Goal: Information Seeking & Learning: Check status

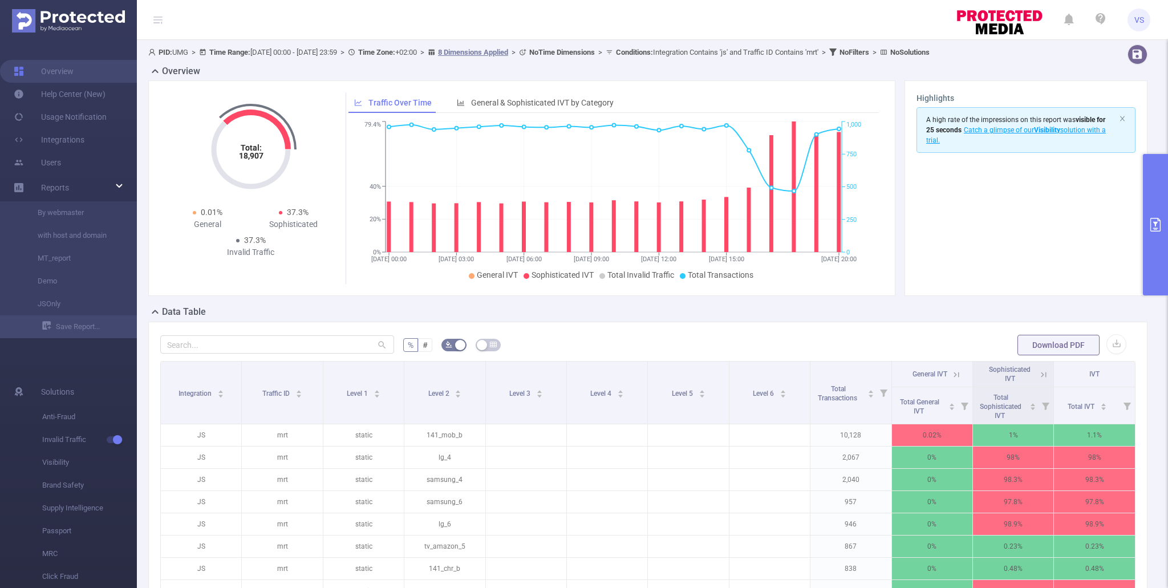
scroll to position [52, 0]
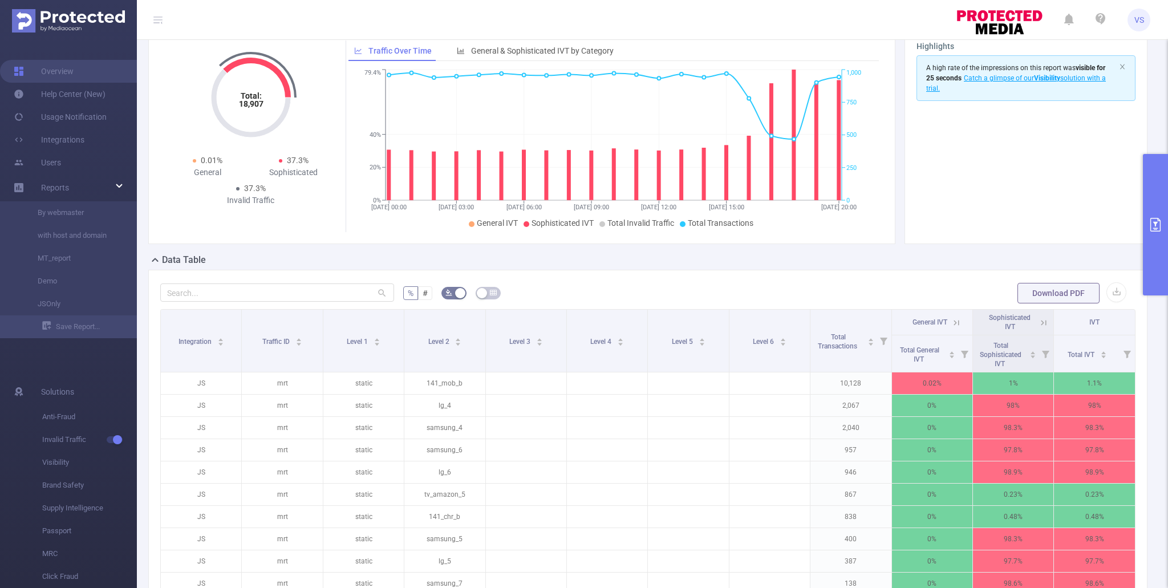
click at [1155, 269] on button "primary" at bounding box center [1155, 224] width 25 height 141
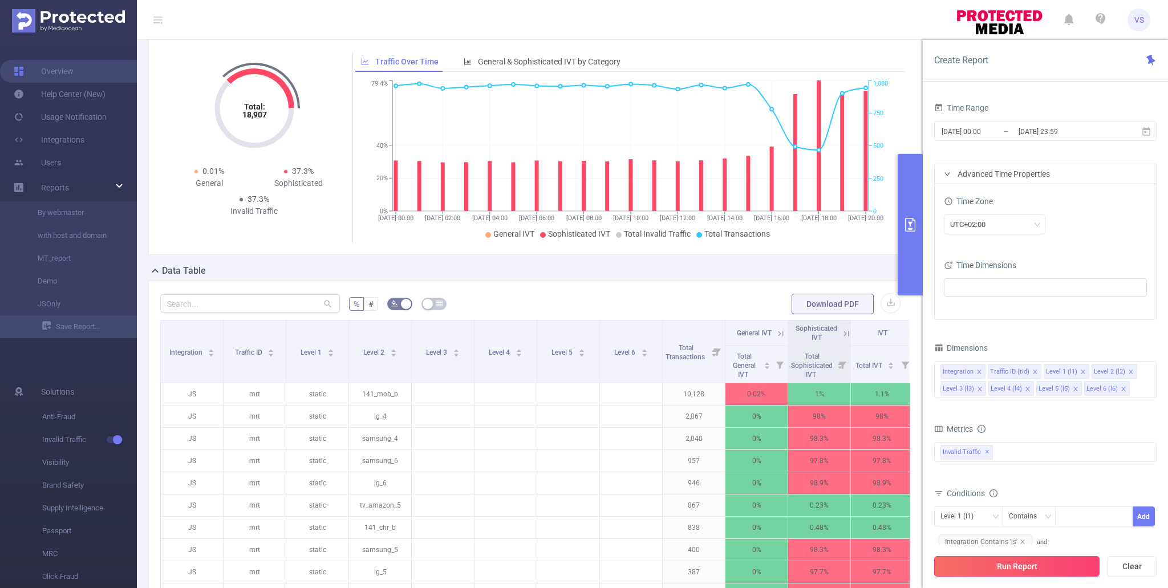
click at [1021, 570] on button "Run Report" at bounding box center [1016, 566] width 165 height 21
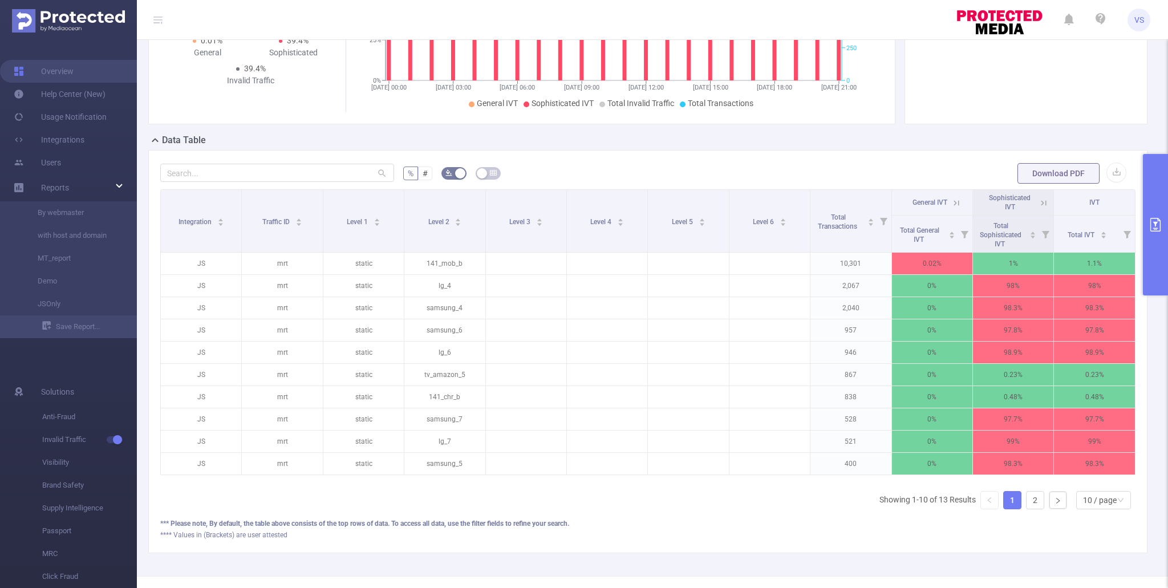
scroll to position [208, 0]
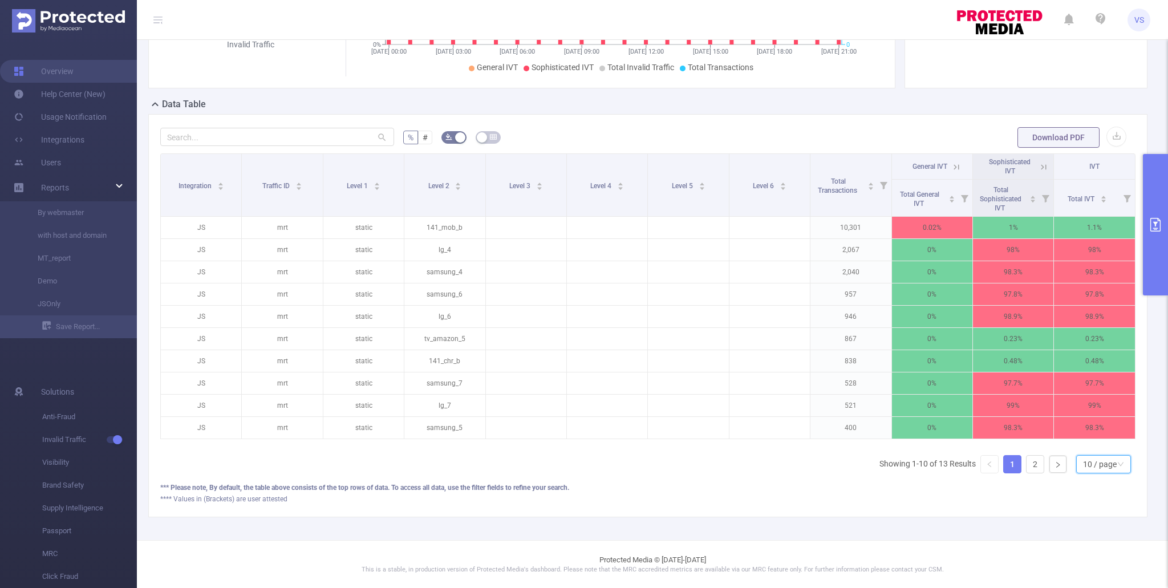
click at [1081, 468] on div "10 / page" at bounding box center [1103, 464] width 55 height 18
click at [1092, 391] on li "20 / page" at bounding box center [1103, 389] width 55 height 18
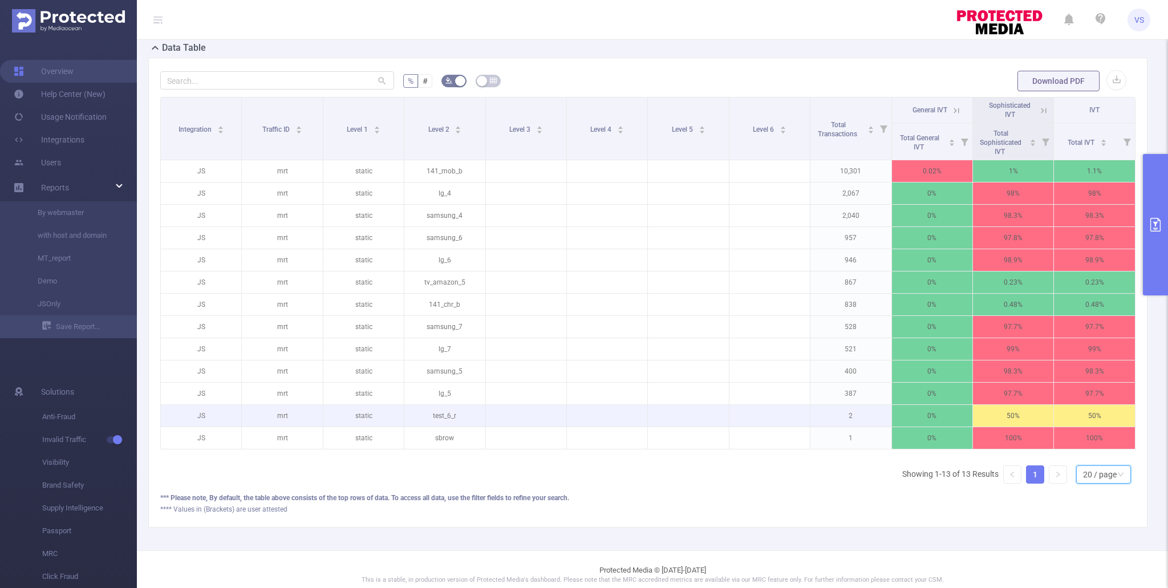
scroll to position [266, 0]
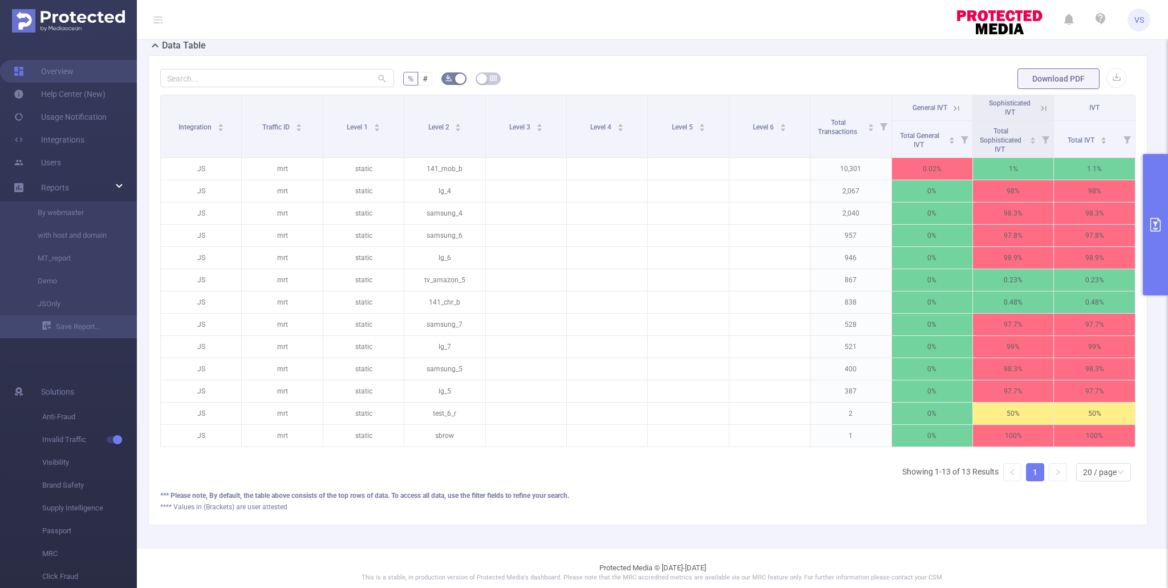
click at [1160, 259] on button "primary" at bounding box center [1155, 224] width 25 height 141
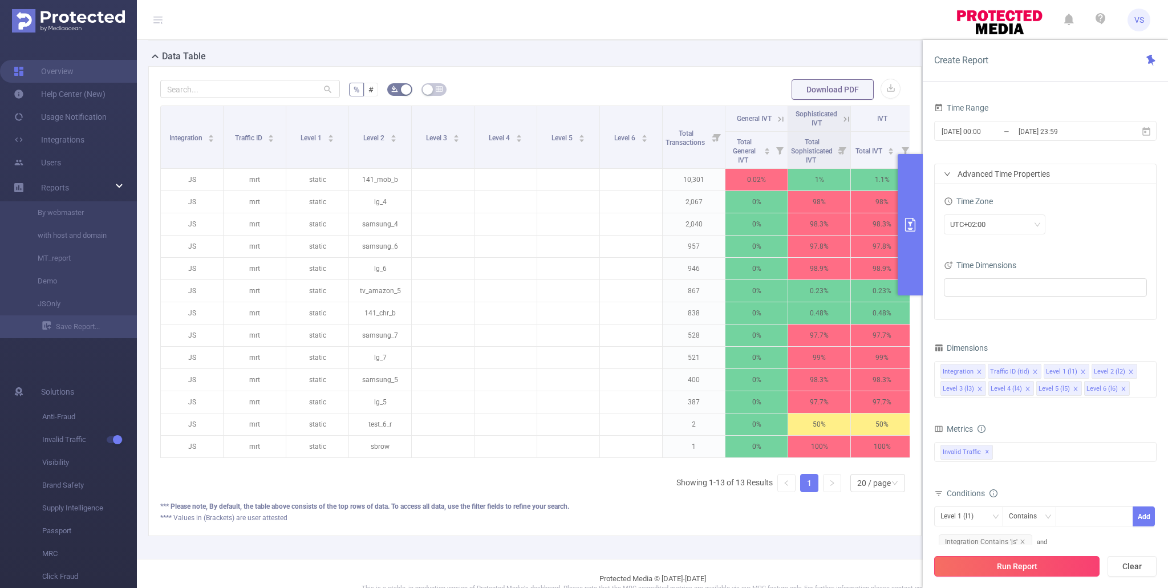
click at [1022, 563] on button "Run Report" at bounding box center [1016, 566] width 165 height 21
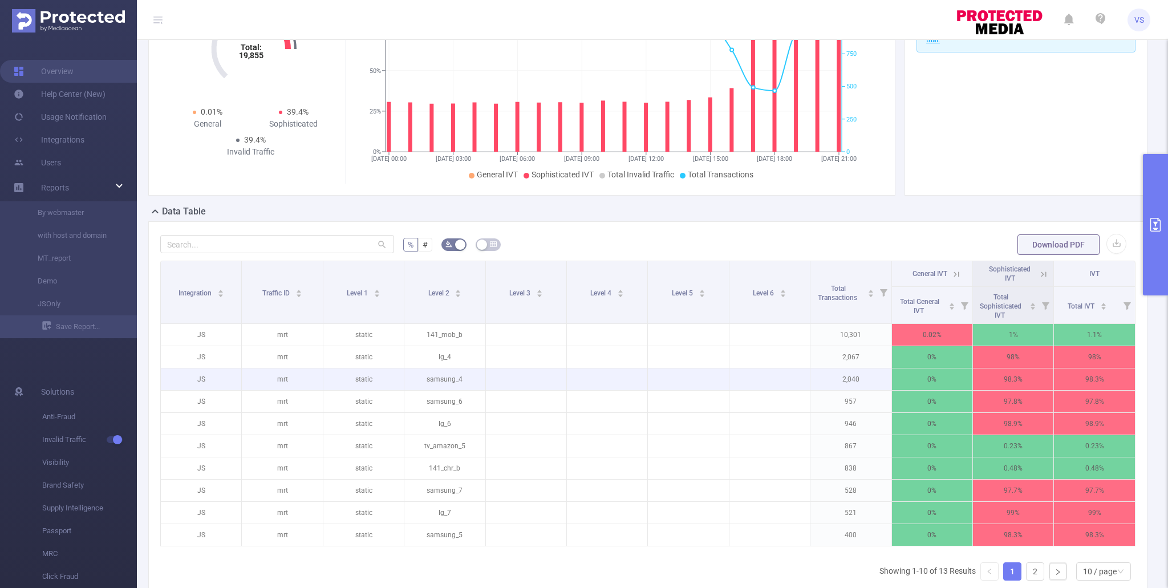
scroll to position [208, 0]
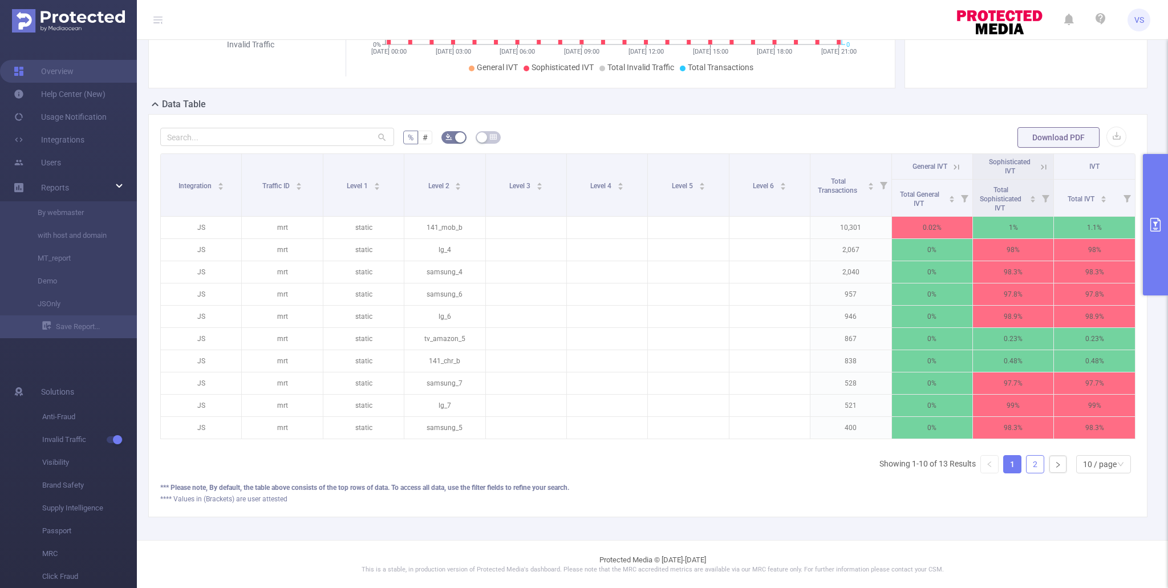
click at [1039, 466] on link "2" at bounding box center [1035, 464] width 17 height 17
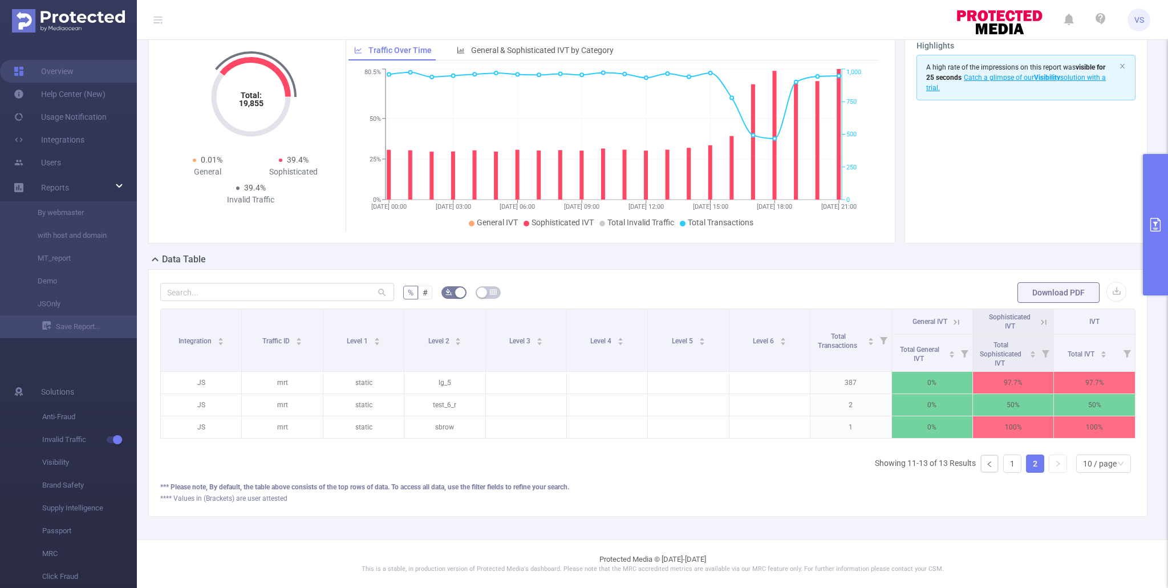
scroll to position [52, 0]
click at [1011, 461] on link "1" at bounding box center [1012, 464] width 17 height 17
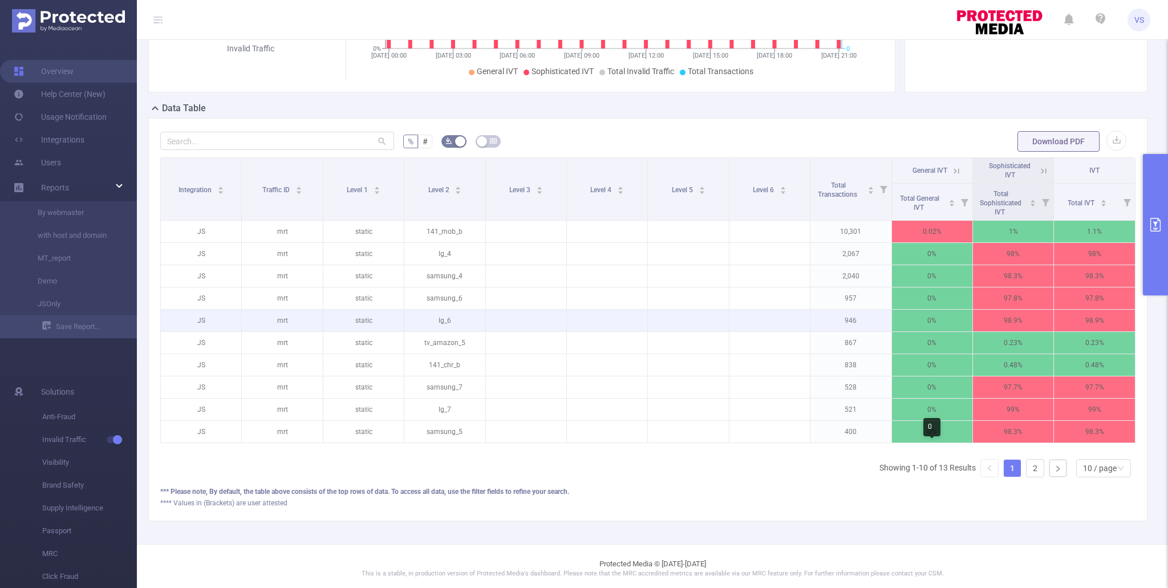
scroll to position [208, 0]
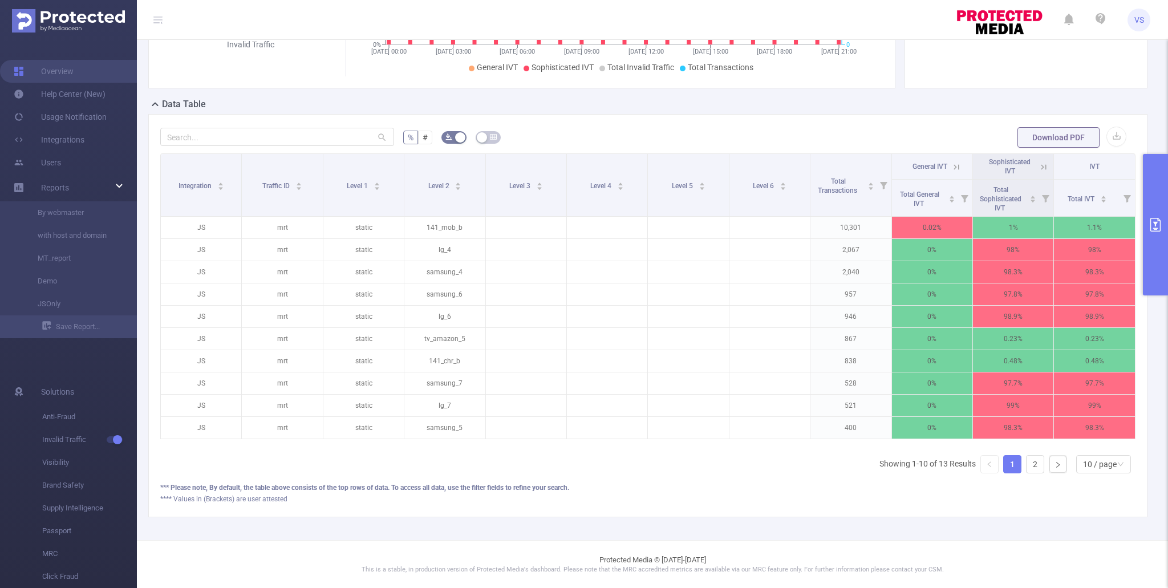
click at [1155, 231] on icon "primary" at bounding box center [1155, 225] width 10 height 14
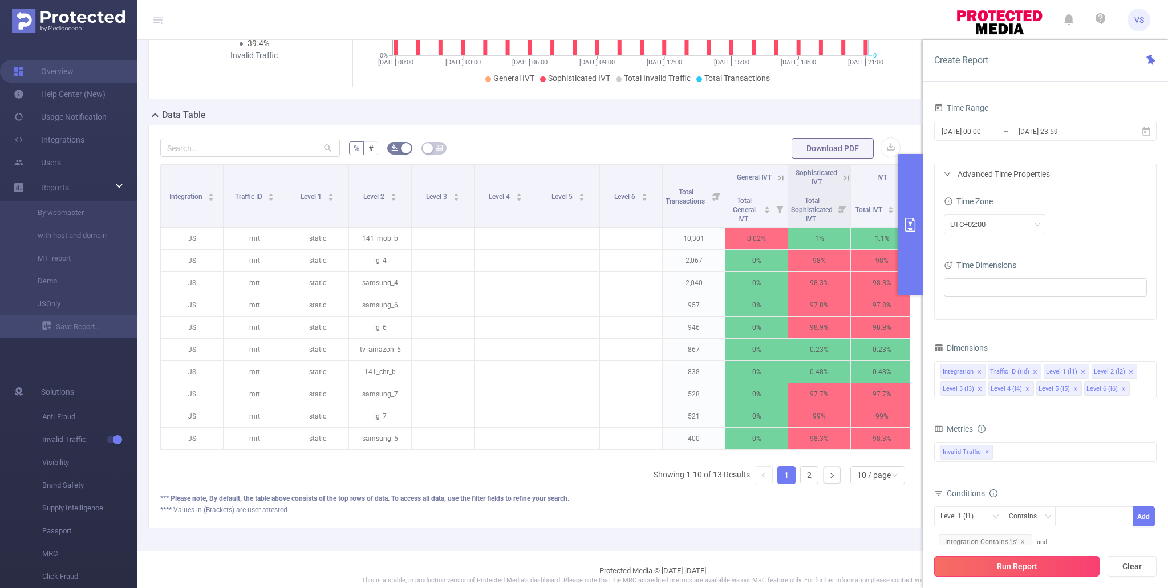
click at [1031, 568] on button "Run Report" at bounding box center [1016, 566] width 165 height 21
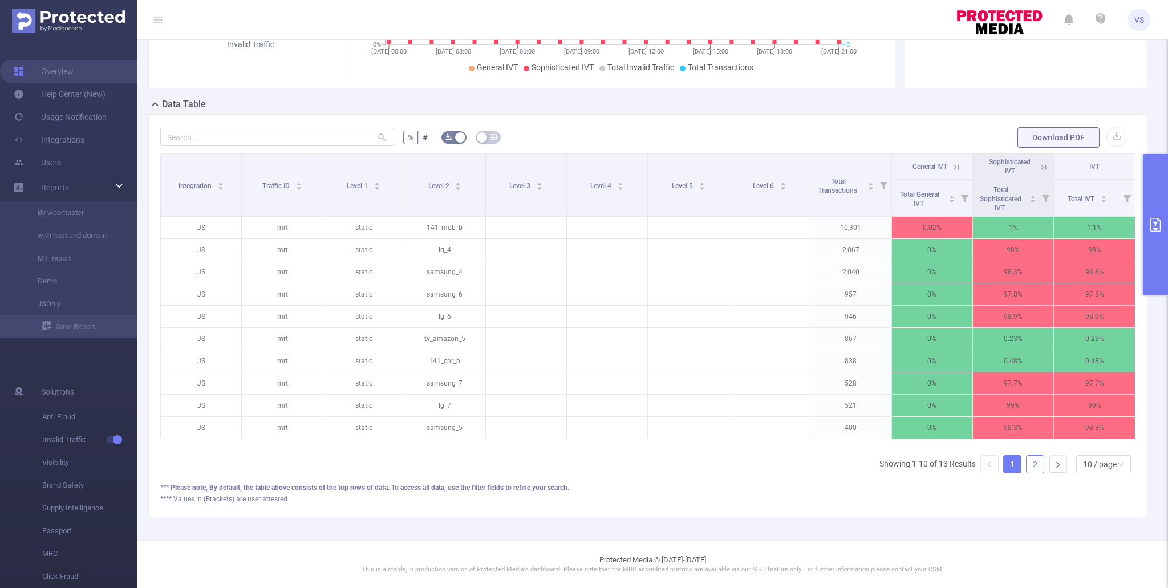
click at [1036, 469] on link "2" at bounding box center [1035, 464] width 17 height 17
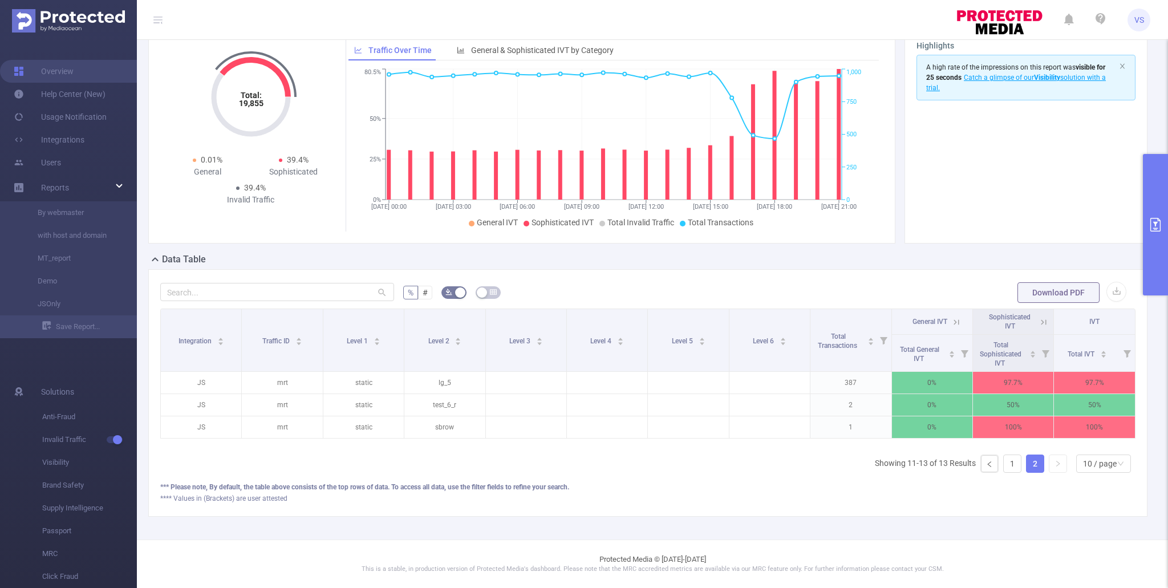
scroll to position [52, 0]
click at [1012, 471] on link "1" at bounding box center [1012, 464] width 17 height 17
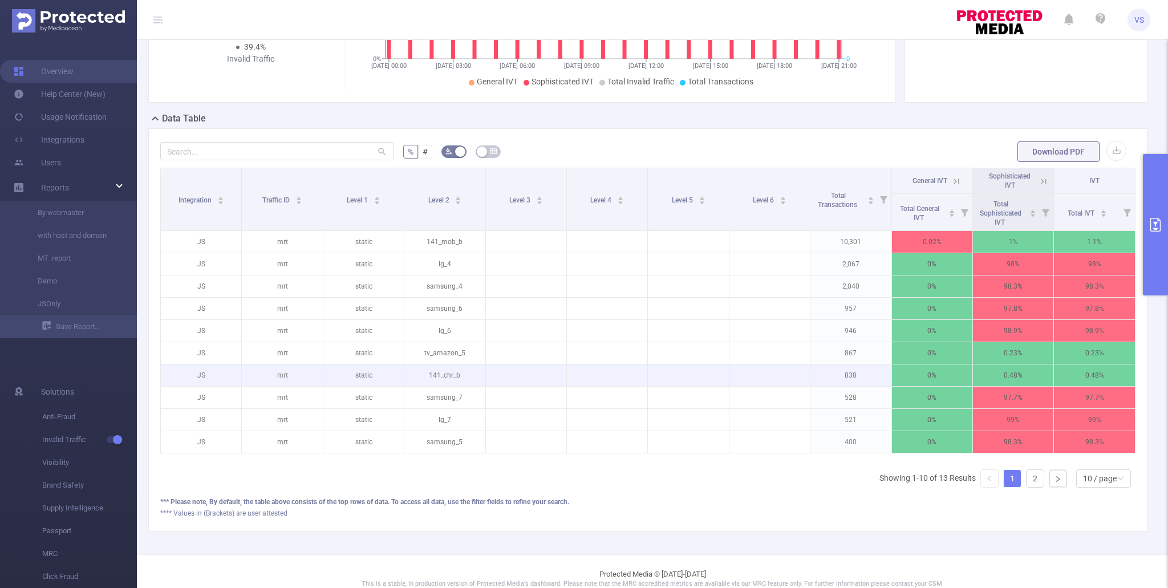
scroll to position [196, 0]
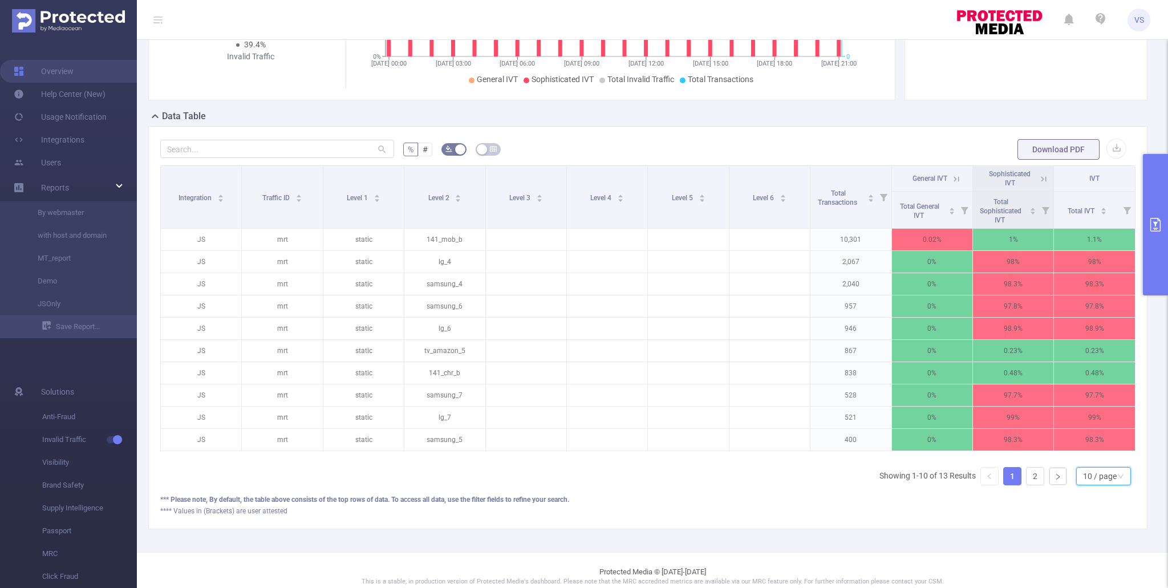
click at [1089, 480] on div "10 / page" at bounding box center [1100, 476] width 34 height 17
click at [1092, 403] on li "20 / page" at bounding box center [1103, 401] width 55 height 18
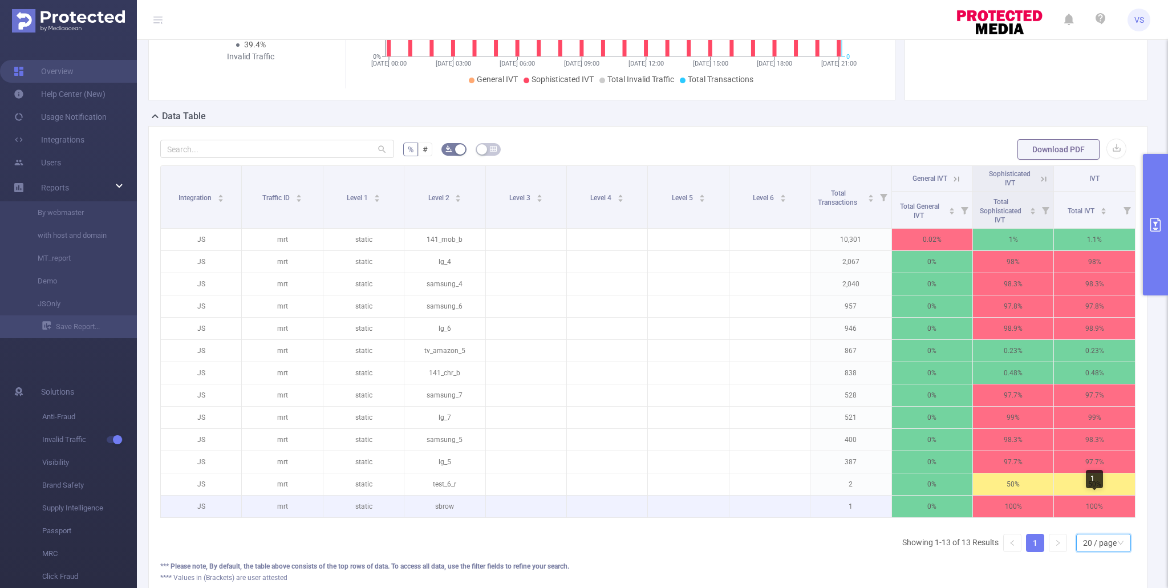
click at [1060, 507] on p "100%" at bounding box center [1094, 507] width 81 height 22
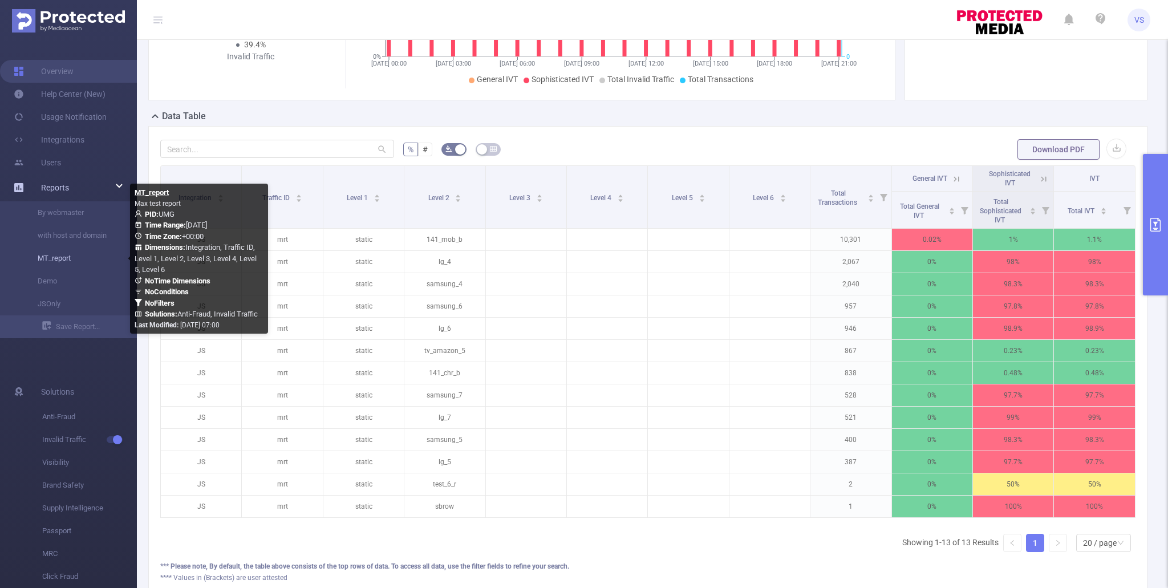
click at [52, 259] on link "MT_report" at bounding box center [73, 258] width 100 height 23
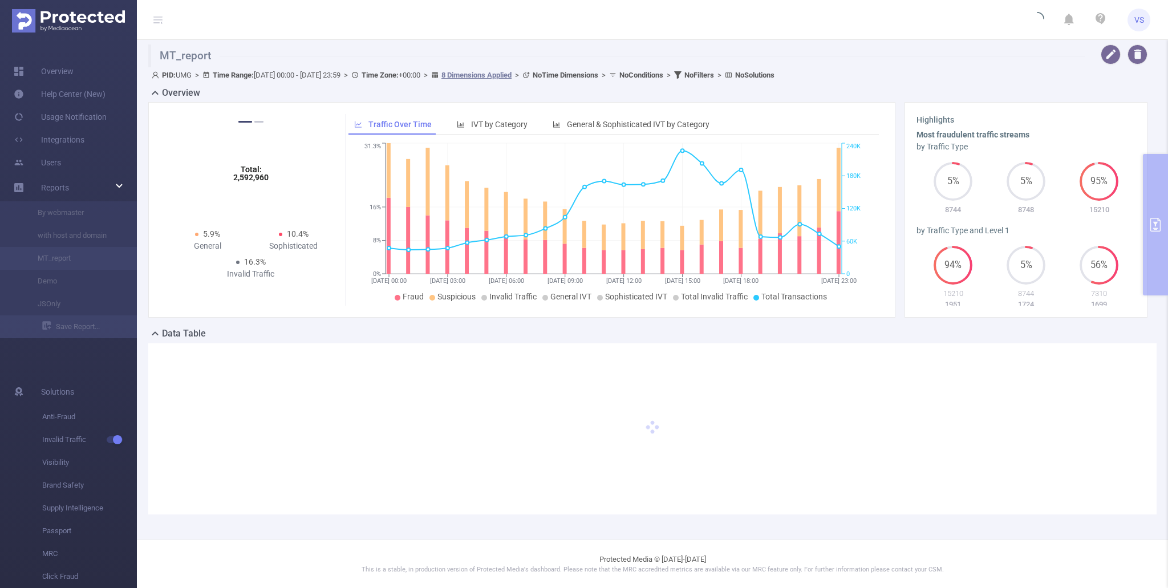
type input "[DATE] 00:00"
type input "[DATE] 23:59"
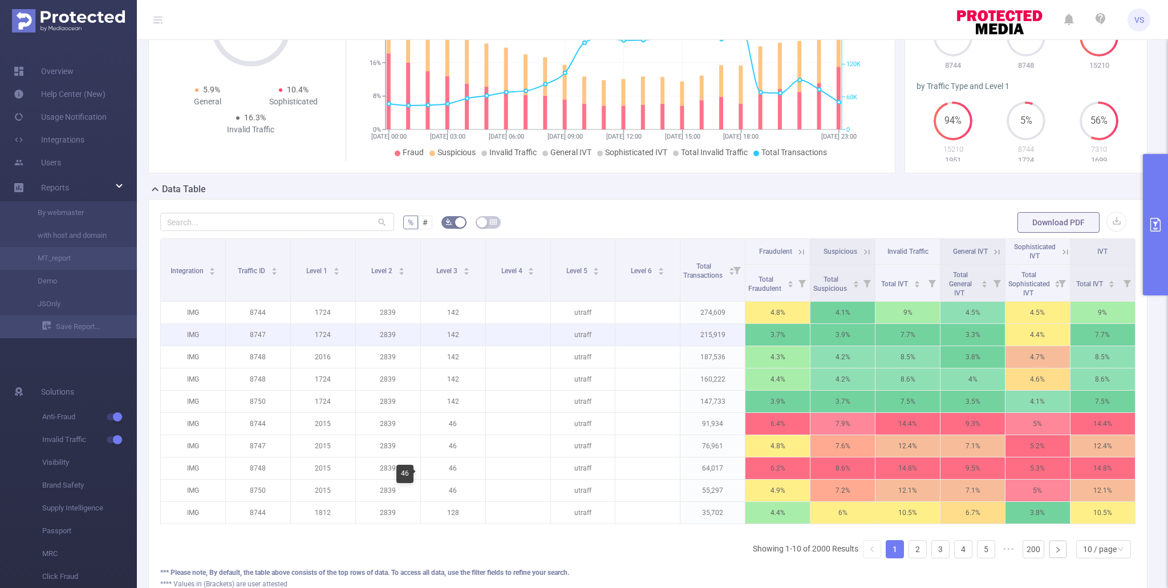
scroll to position [149, 0]
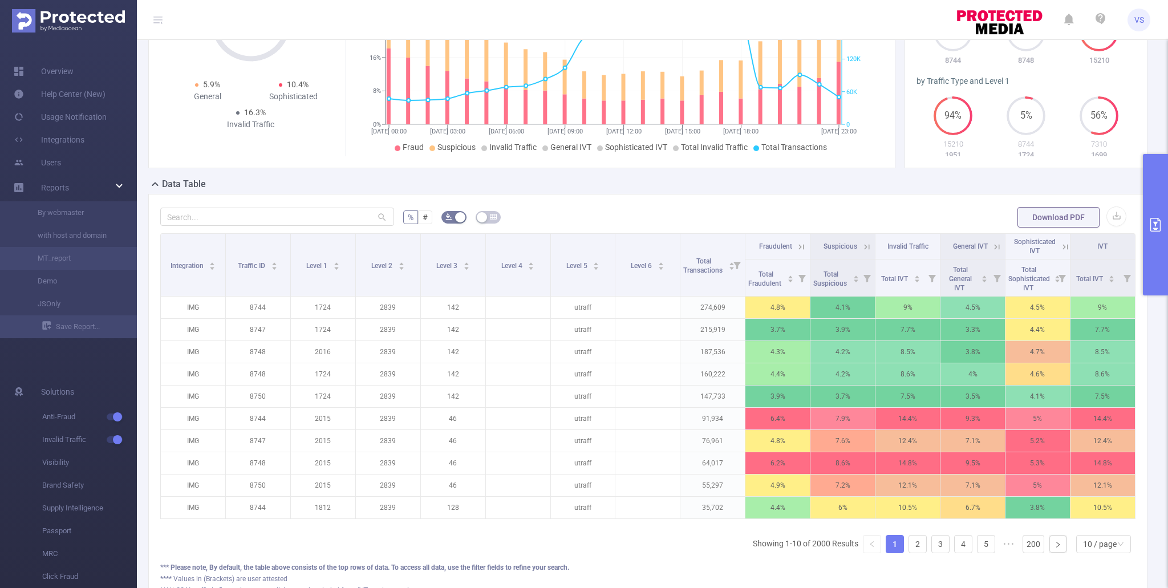
click at [799, 245] on icon at bounding box center [801, 246] width 5 height 5
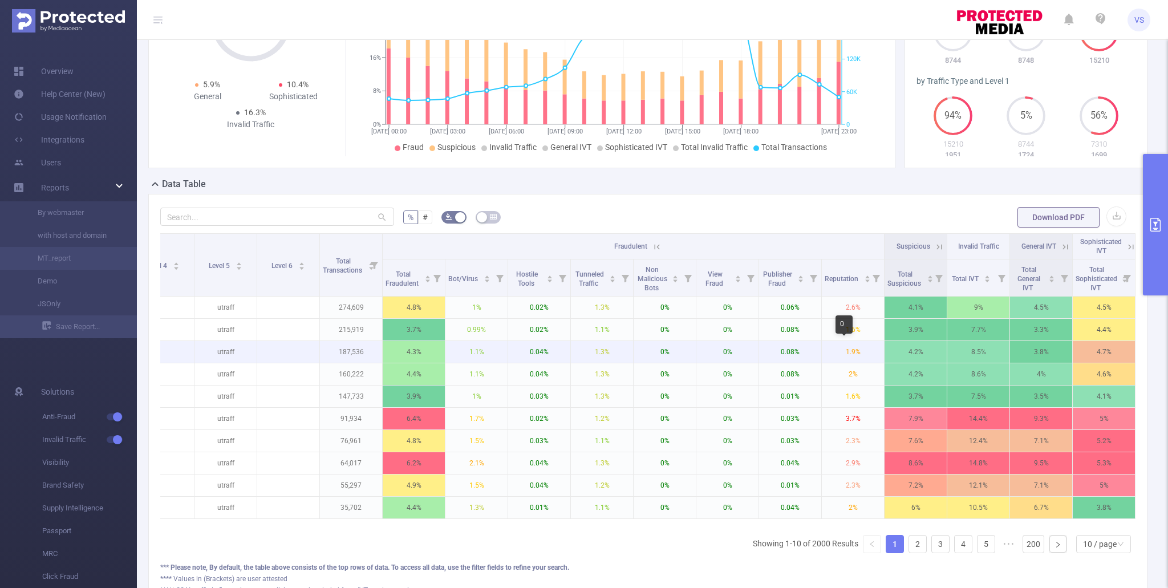
scroll to position [0, 408]
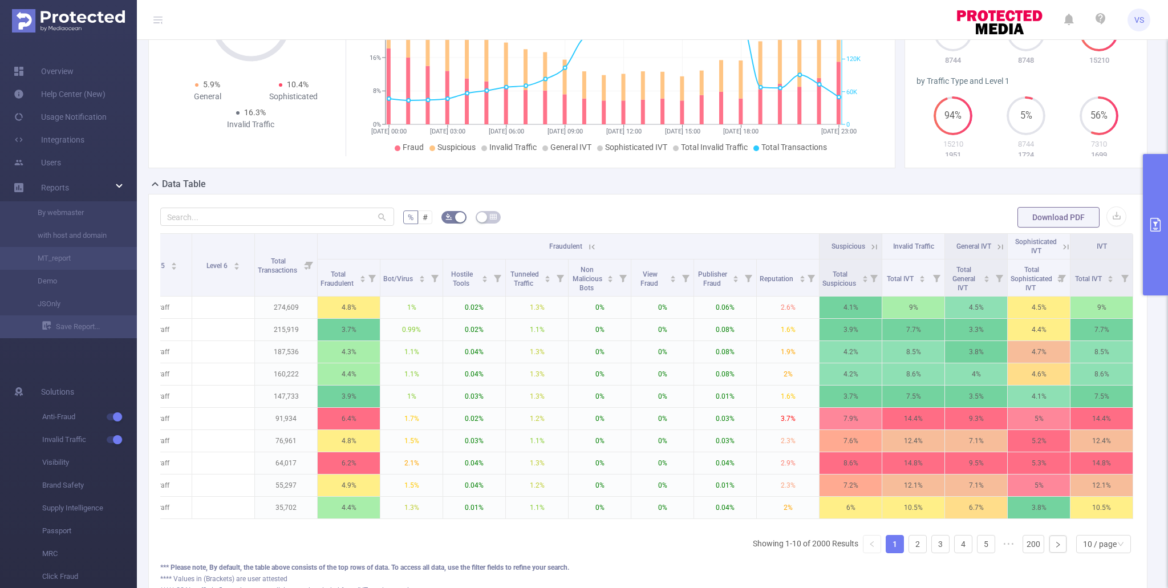
click at [874, 248] on icon at bounding box center [874, 247] width 10 height 10
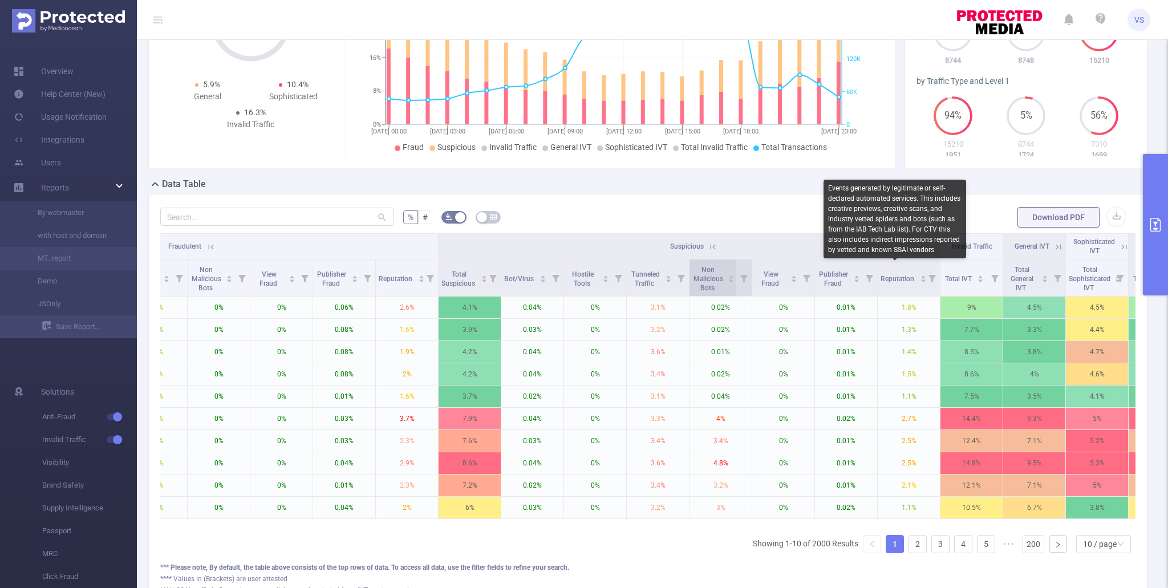
scroll to position [0, 847]
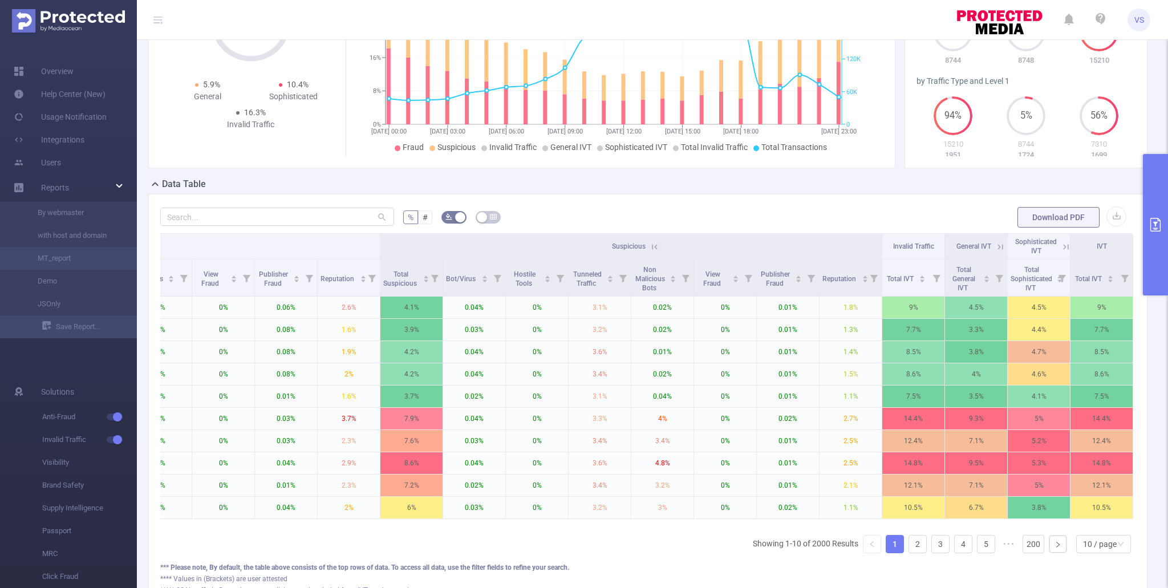
click at [997, 246] on icon at bounding box center [1000, 247] width 10 height 10
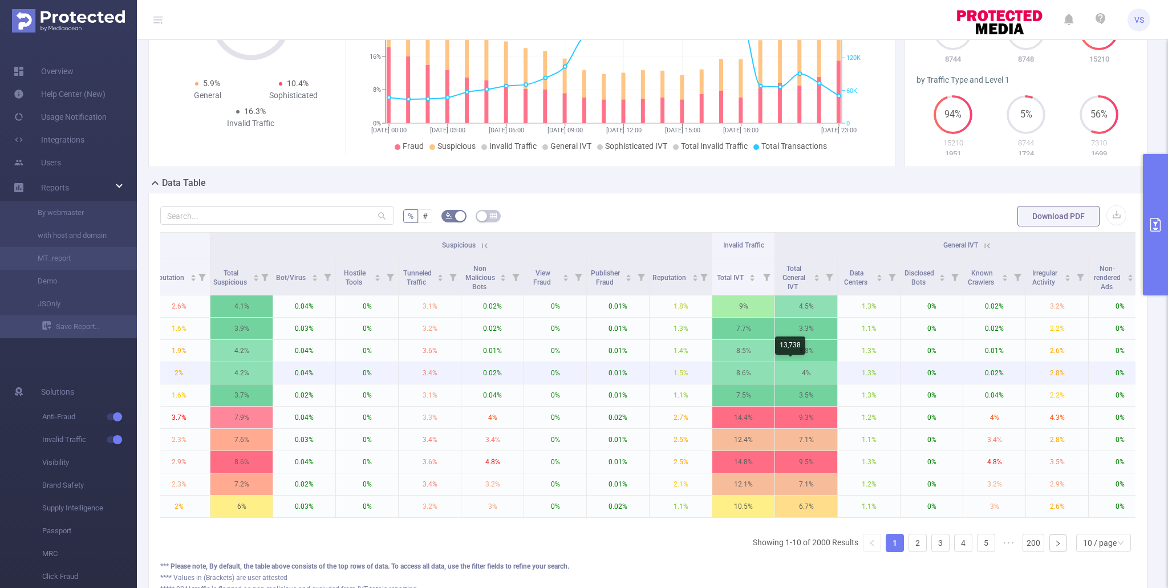
scroll to position [0, 1161]
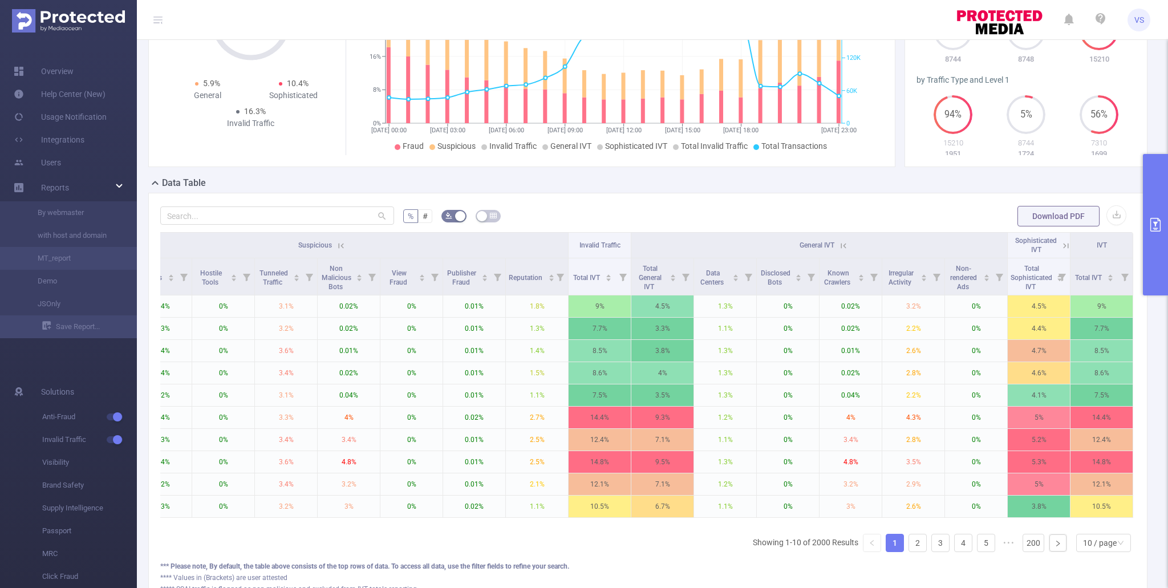
click at [1069, 248] on icon at bounding box center [1066, 246] width 10 height 10
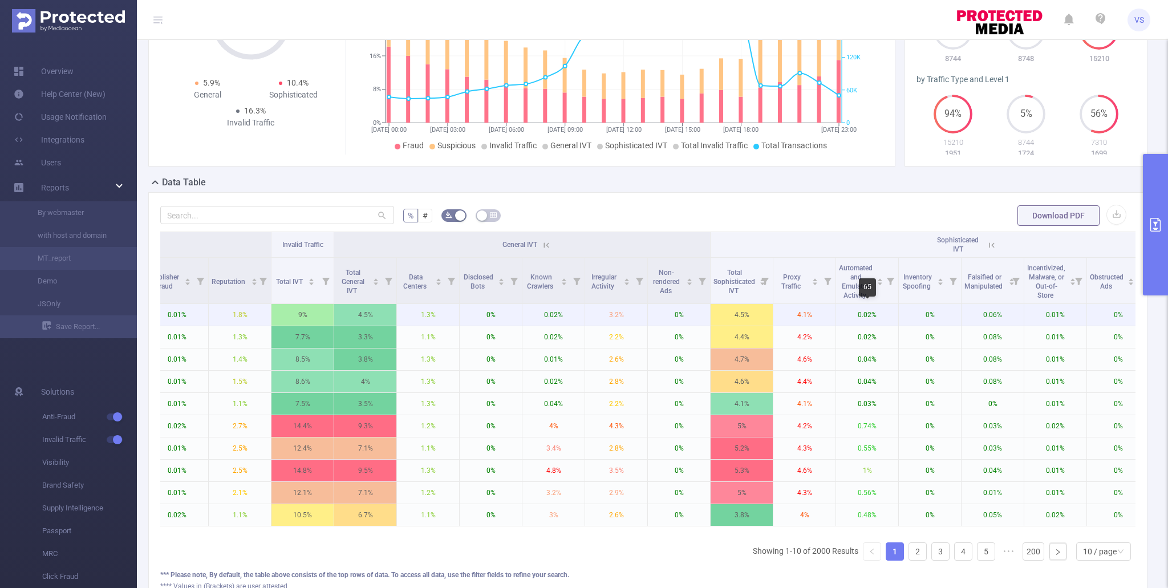
scroll to position [0, 1600]
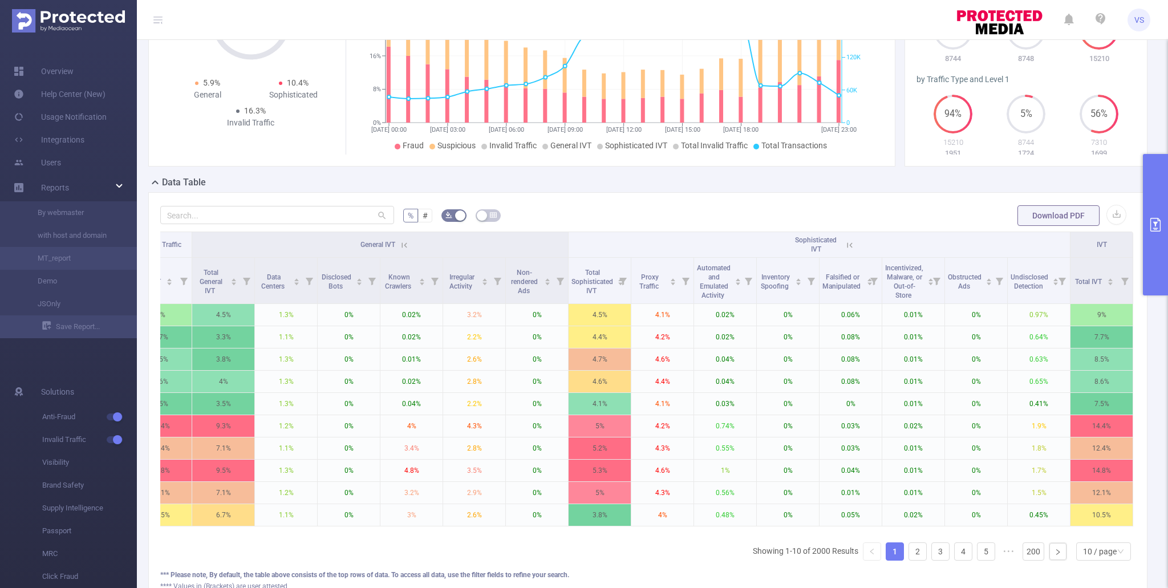
click at [851, 240] on icon at bounding box center [850, 245] width 10 height 10
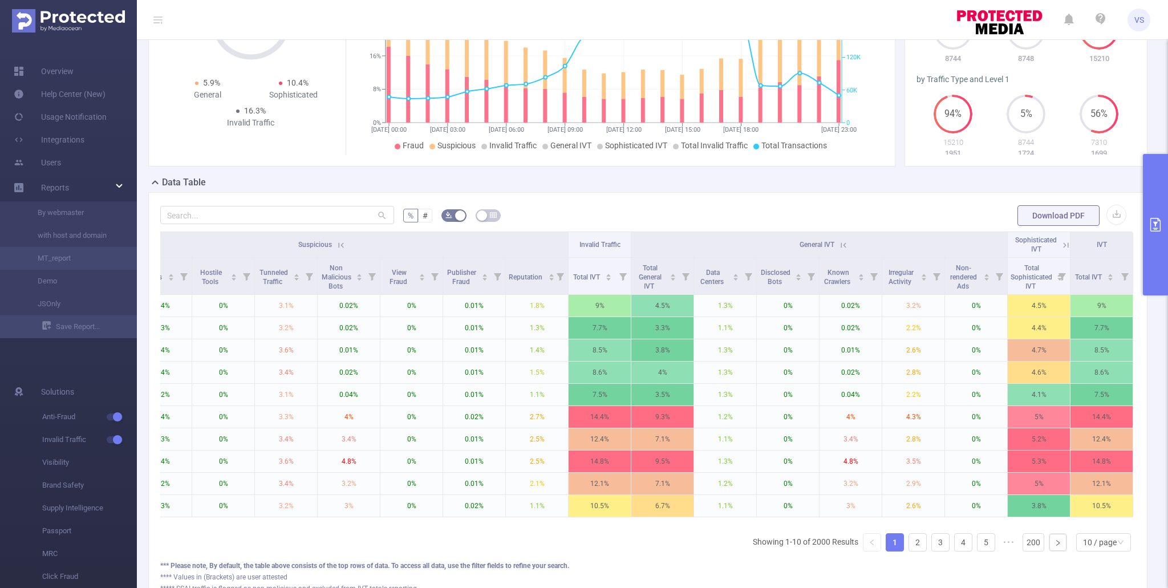
click at [841, 248] on icon at bounding box center [843, 245] width 10 height 10
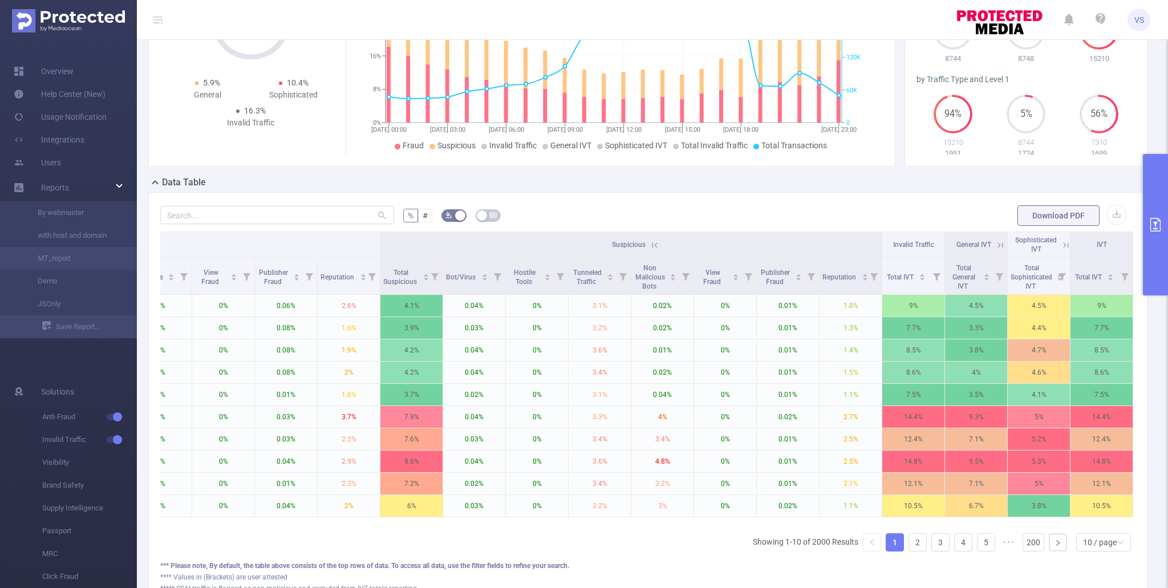
click at [656, 249] on icon at bounding box center [655, 245] width 10 height 10
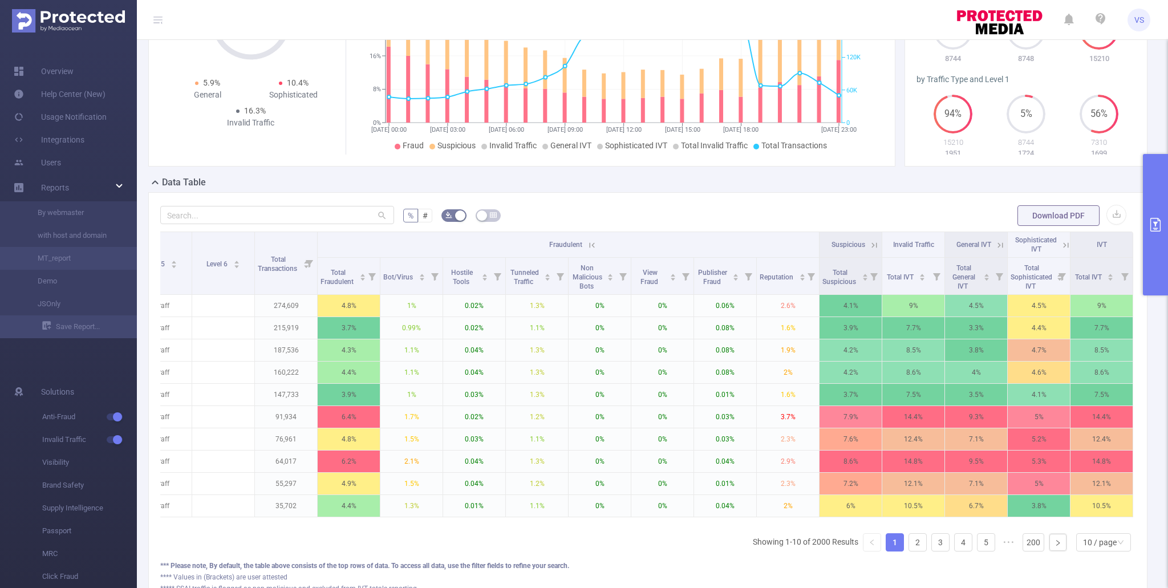
click at [589, 245] on icon at bounding box center [592, 245] width 10 height 10
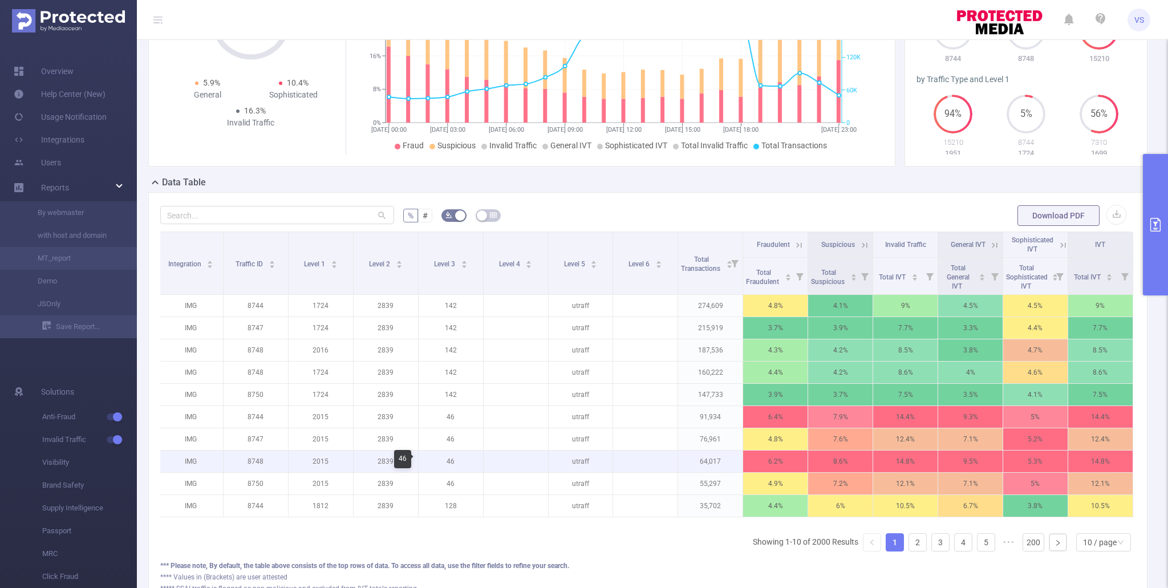
scroll to position [241, 0]
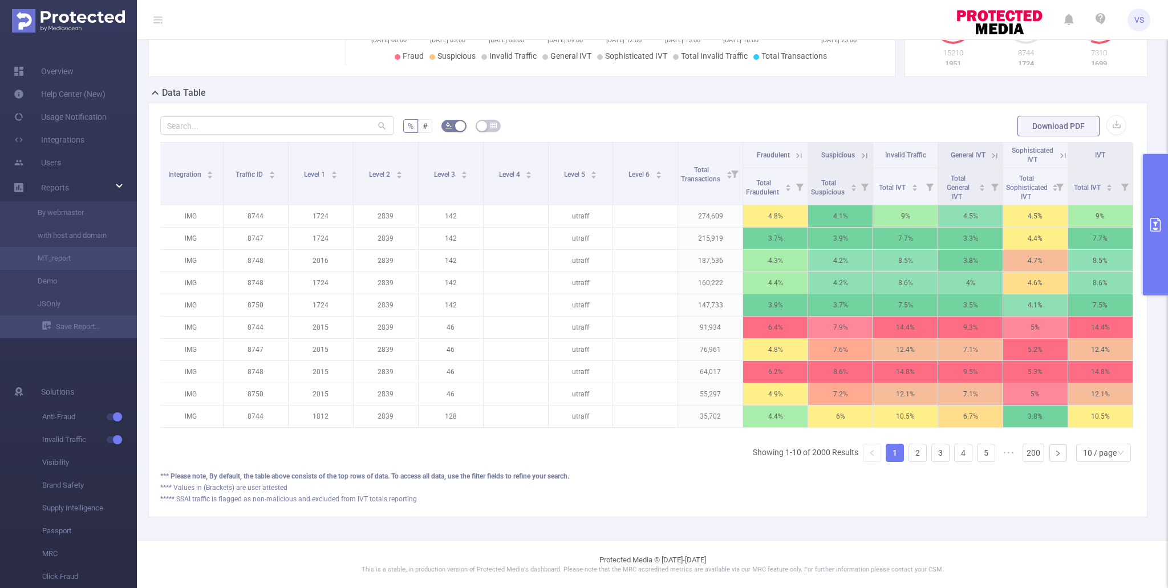
click at [1061, 153] on icon at bounding box center [1062, 155] width 5 height 5
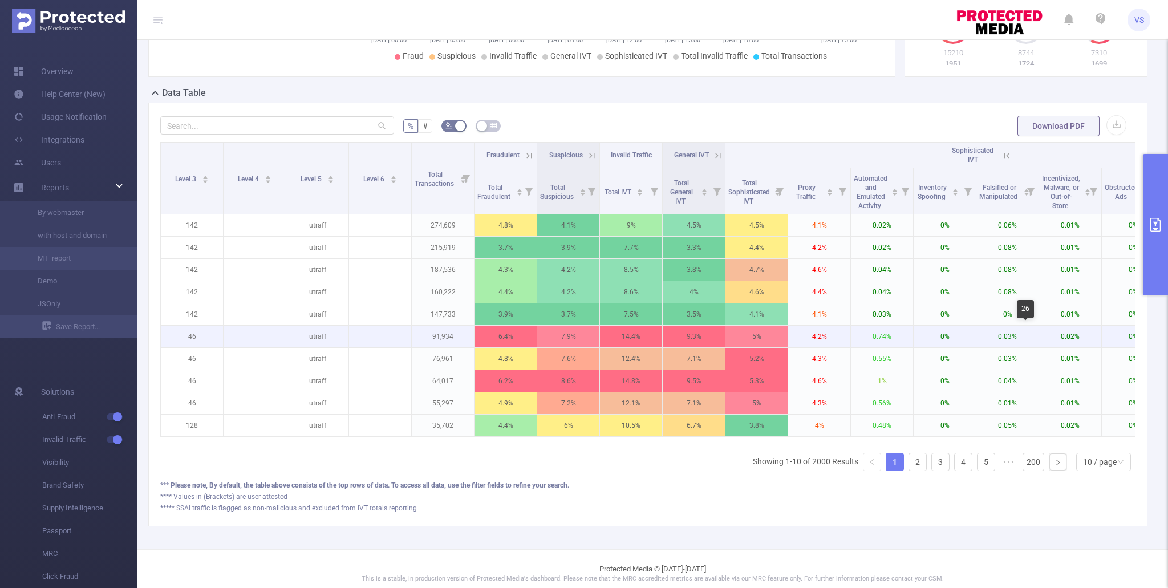
scroll to position [0, 258]
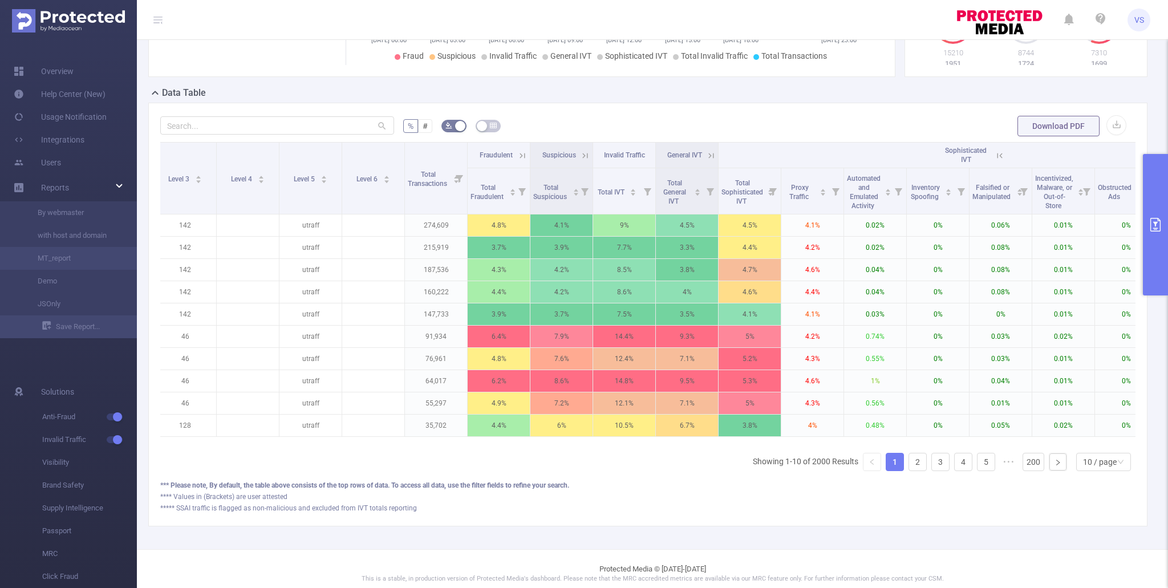
click at [1003, 156] on icon at bounding box center [1000, 156] width 10 height 10
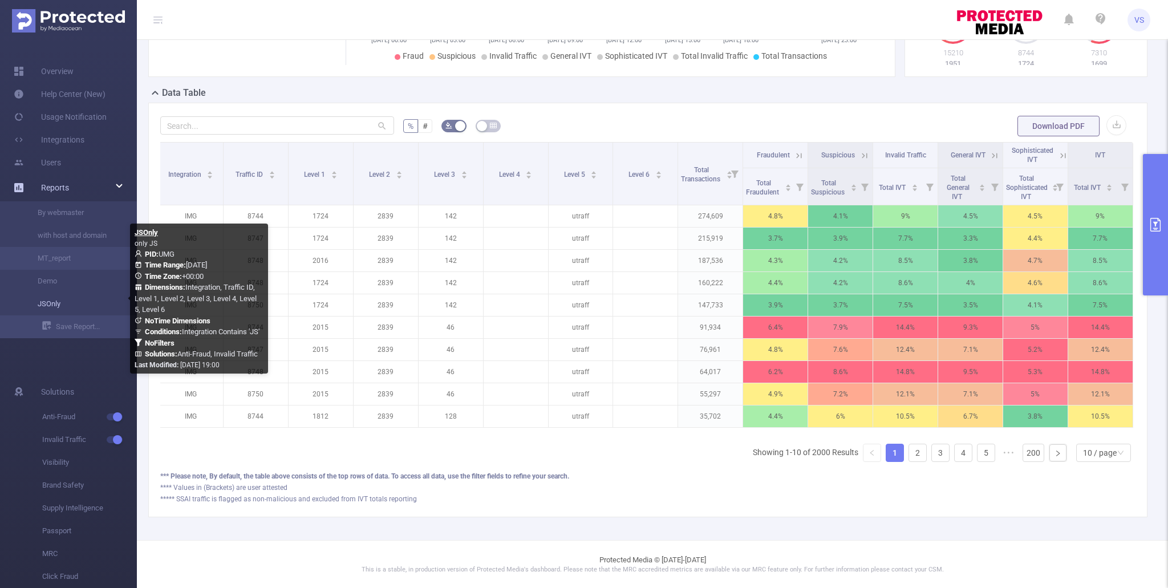
click at [94, 302] on link "JSOnly" at bounding box center [73, 304] width 100 height 23
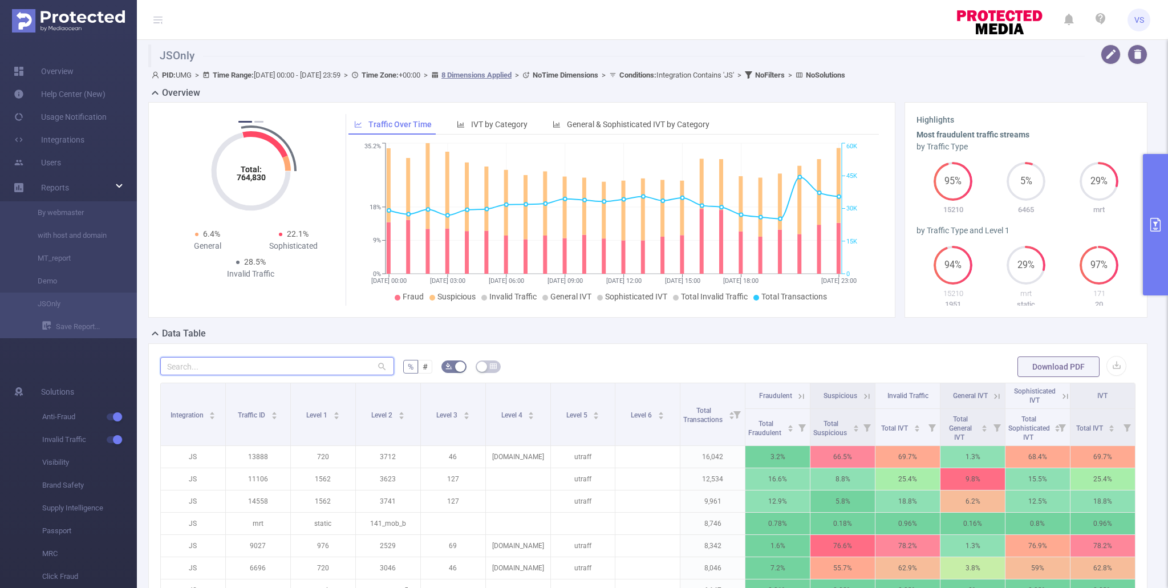
click at [254, 362] on input "text" at bounding box center [277, 366] width 234 height 18
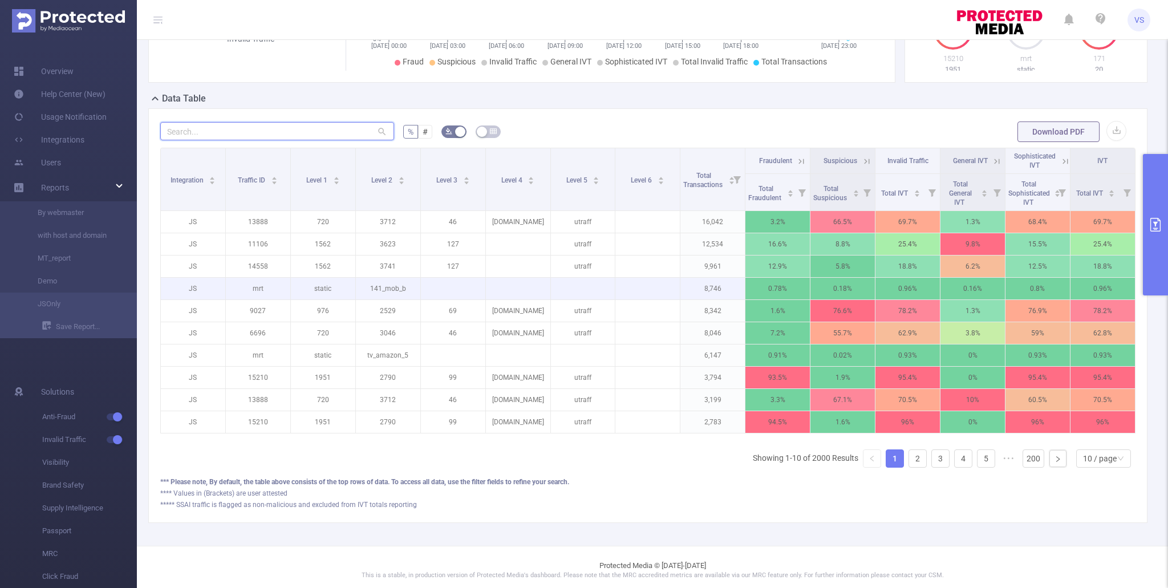
scroll to position [236, 0]
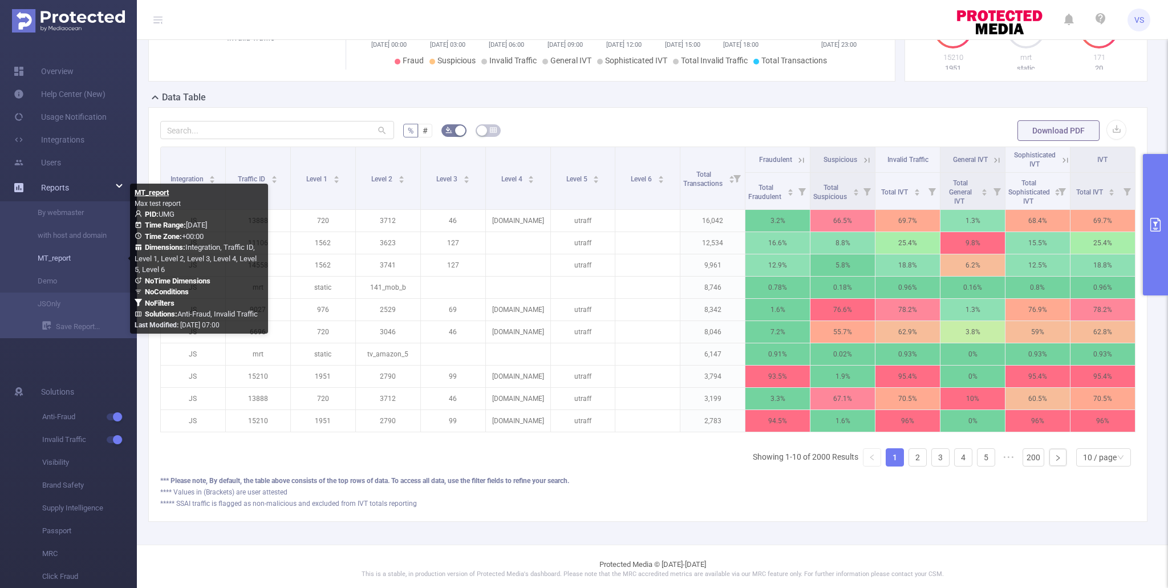
click at [87, 264] on link "MT_report" at bounding box center [73, 258] width 100 height 23
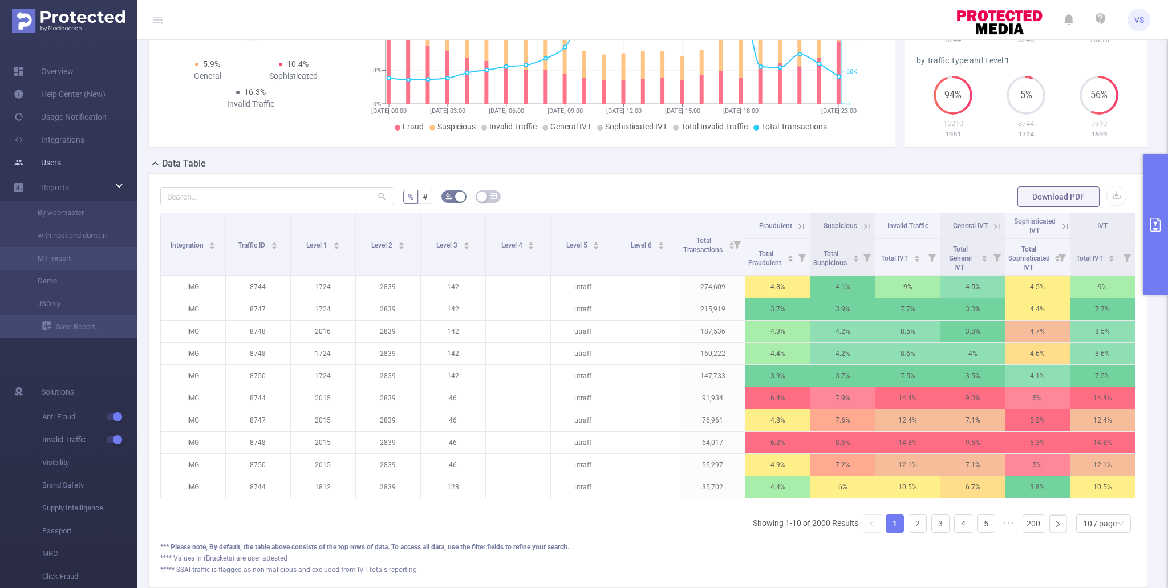
scroll to position [127, 0]
